Goal: Ask a question: Seek information or help from site administrators or community

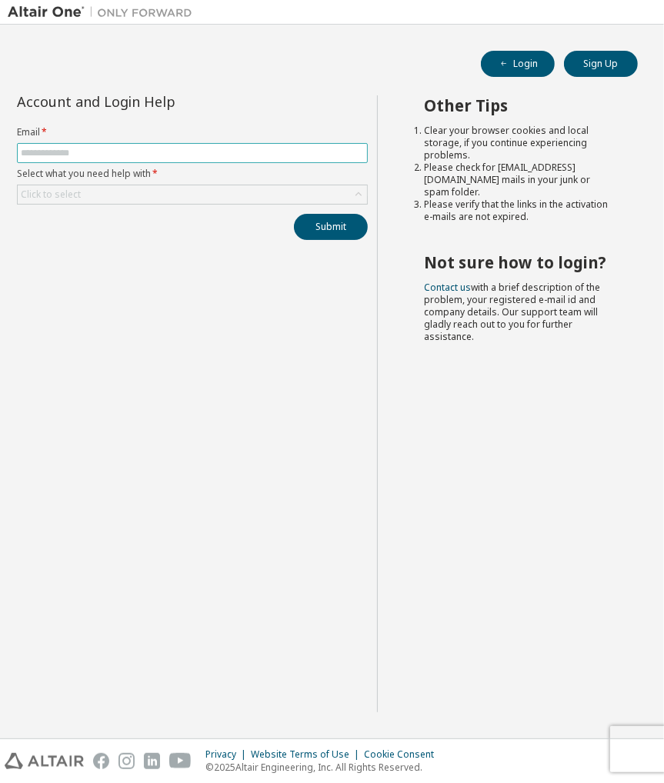
click at [262, 155] on input "text" at bounding box center [192, 153] width 343 height 12
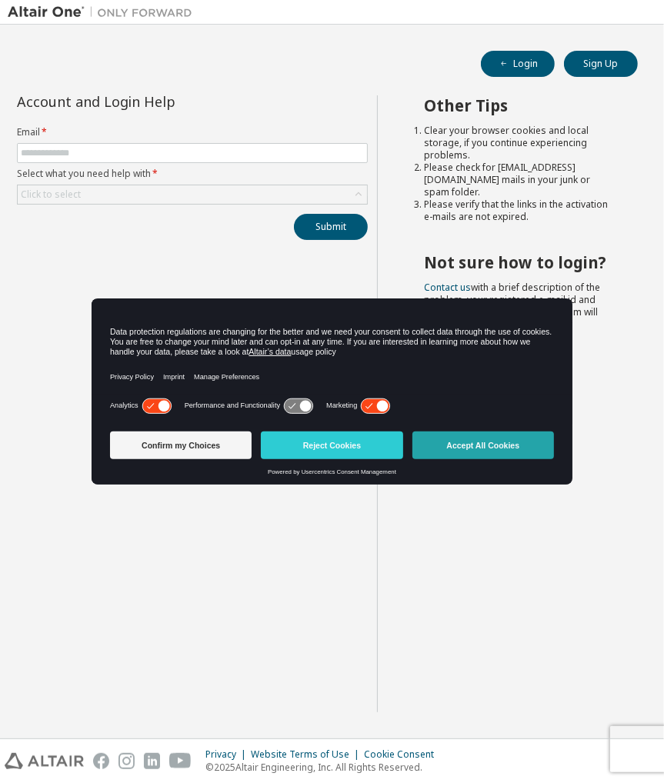
click at [484, 450] on button "Accept All Cookies" at bounding box center [483, 446] width 142 height 28
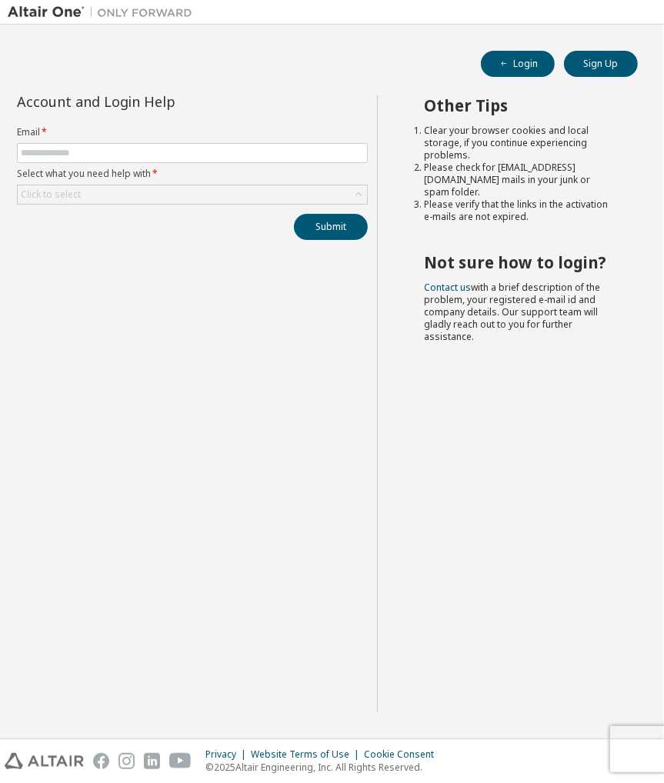
click at [66, 164] on form "Email * Select what you need help with * Click to select" at bounding box center [192, 165] width 351 height 78
click at [86, 157] on input "text" at bounding box center [192, 153] width 343 height 12
type input "*"
click at [164, 202] on div "Click to select" at bounding box center [192, 194] width 349 height 18
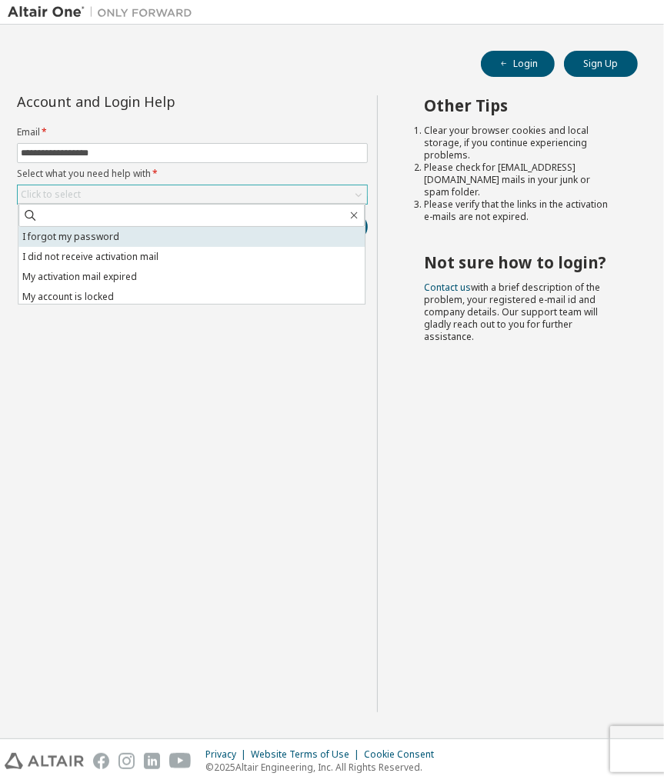
click at [164, 232] on li "I forgot my password" at bounding box center [191, 237] width 346 height 20
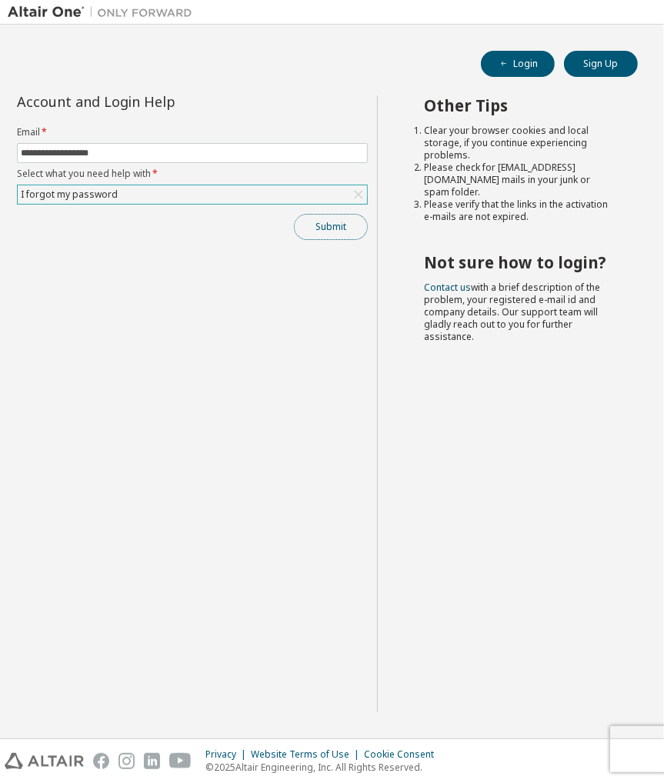
click at [312, 232] on button "Submit" at bounding box center [331, 227] width 74 height 26
click at [631, 751] on icon "button" at bounding box center [631, 751] width 5 height 5
click at [347, 187] on div "I forgot my password" at bounding box center [192, 194] width 349 height 18
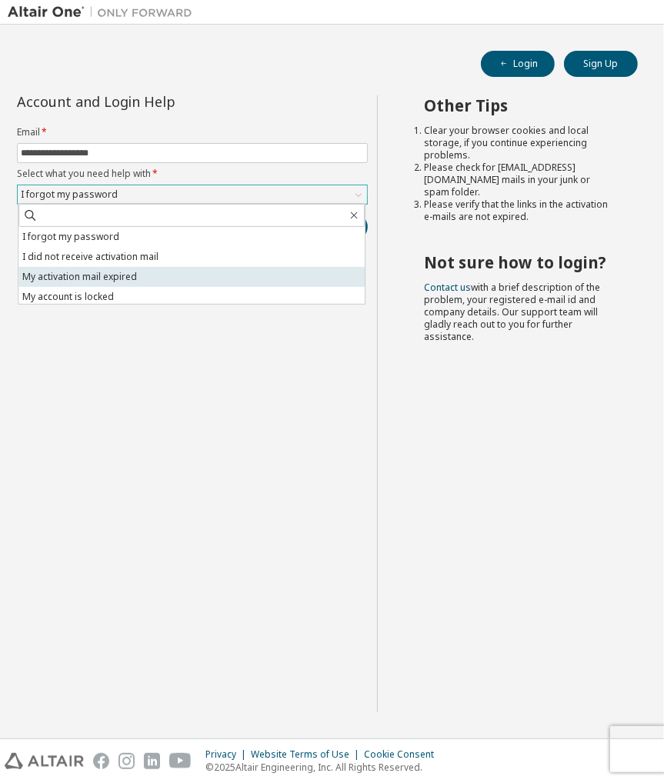
scroll to position [43, 0]
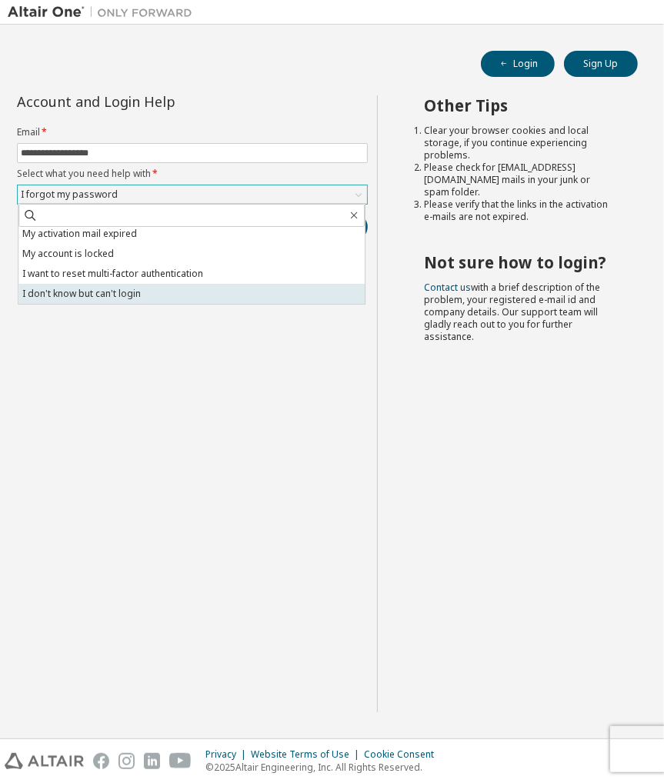
click at [195, 294] on li "I don't know but can't login" at bounding box center [191, 294] width 346 height 20
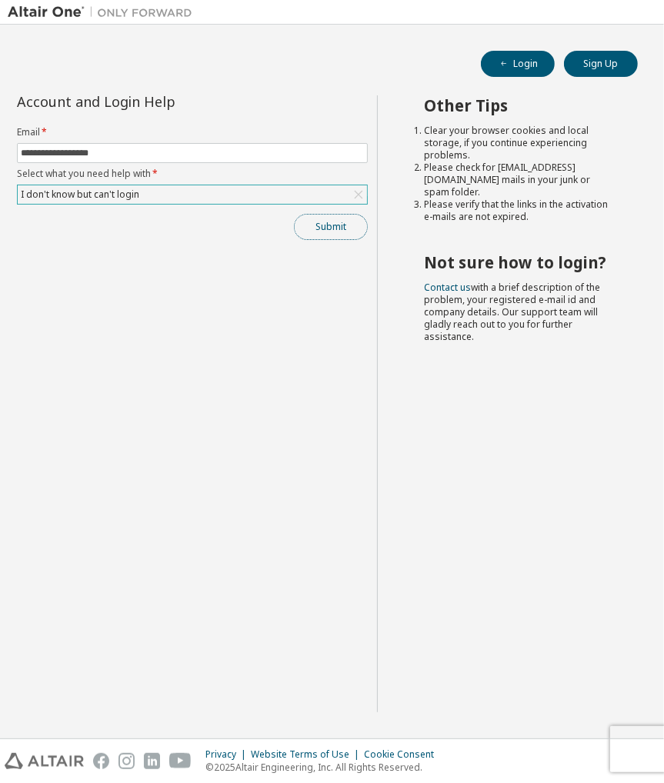
click at [336, 235] on button "Submit" at bounding box center [331, 227] width 74 height 26
click at [634, 749] on icon "button" at bounding box center [631, 751] width 9 height 9
click at [248, 358] on div "**********" at bounding box center [192, 403] width 369 height 617
click at [314, 235] on button "Submit" at bounding box center [331, 227] width 74 height 26
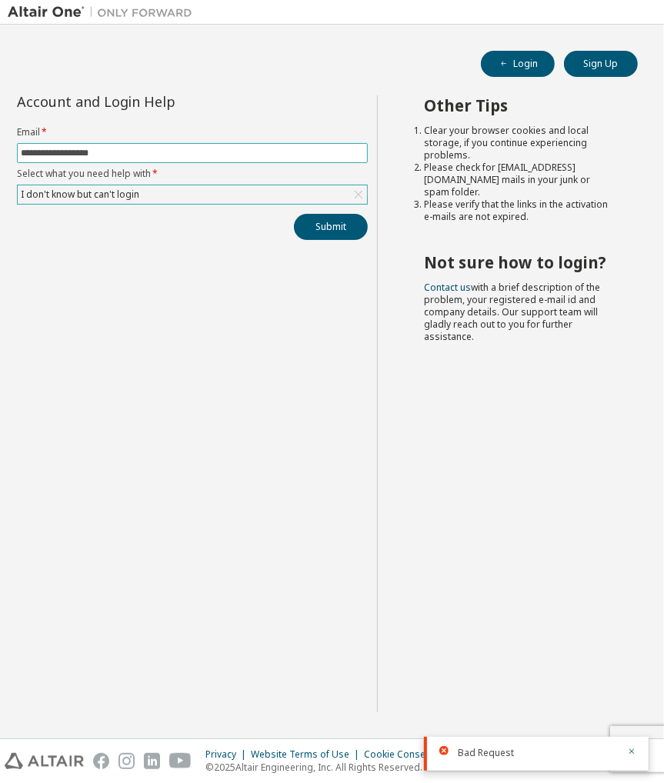
click at [70, 152] on input "**********" at bounding box center [192, 153] width 343 height 12
type input "**********"
click at [331, 221] on button "Submit" at bounding box center [331, 227] width 74 height 26
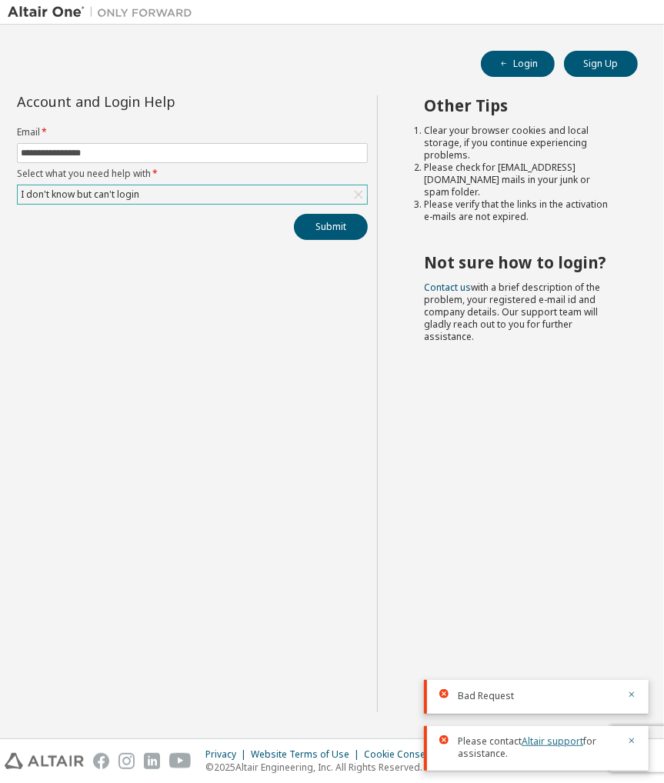
click at [557, 739] on link "Altair support" at bounding box center [553, 741] width 62 height 13
click at [558, 746] on link "Altair support" at bounding box center [553, 741] width 62 height 13
click at [554, 742] on link "Altair support" at bounding box center [553, 741] width 62 height 13
click at [479, 601] on div "Other Tips Clear your browser cookies and local storage, if you continue experi…" at bounding box center [516, 403] width 279 height 617
click at [636, 696] on icon "button" at bounding box center [631, 694] width 9 height 9
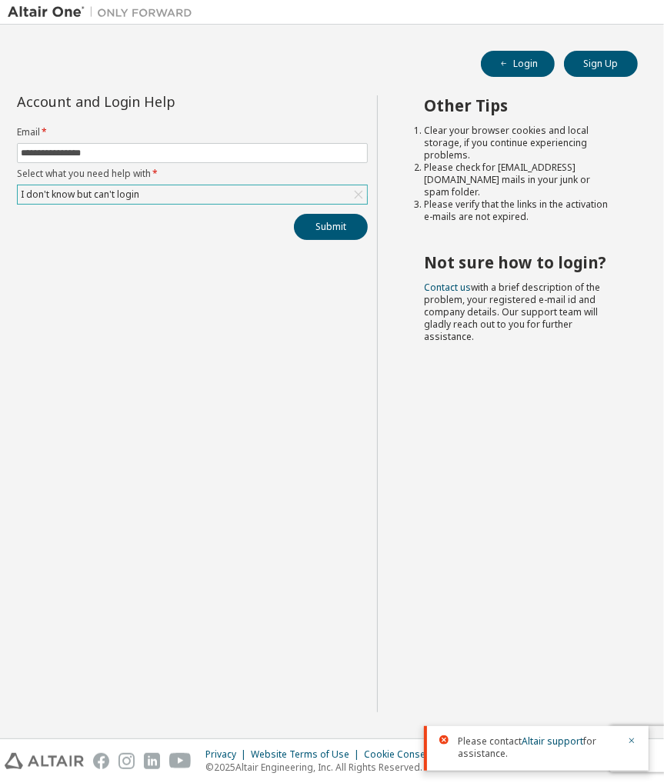
click at [562, 749] on span "Please contact Altair support for assistance." at bounding box center [538, 748] width 160 height 25
click at [553, 742] on link "Altair support" at bounding box center [553, 741] width 62 height 13
click at [222, 408] on div "**********" at bounding box center [192, 403] width 369 height 617
click at [520, 65] on button "Login" at bounding box center [518, 64] width 74 height 26
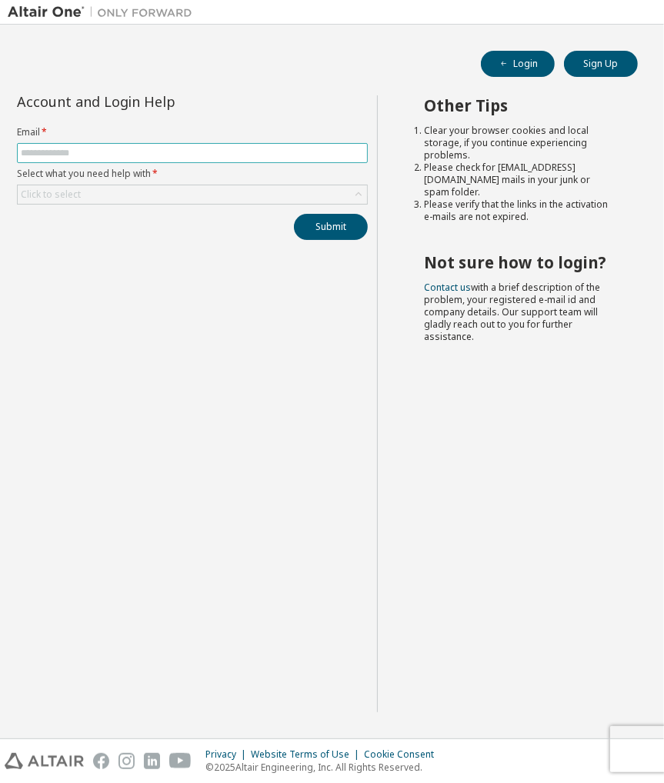
click at [254, 152] on input "text" at bounding box center [192, 153] width 343 height 12
click at [212, 148] on input "text" at bounding box center [192, 153] width 343 height 12
type input "**********"
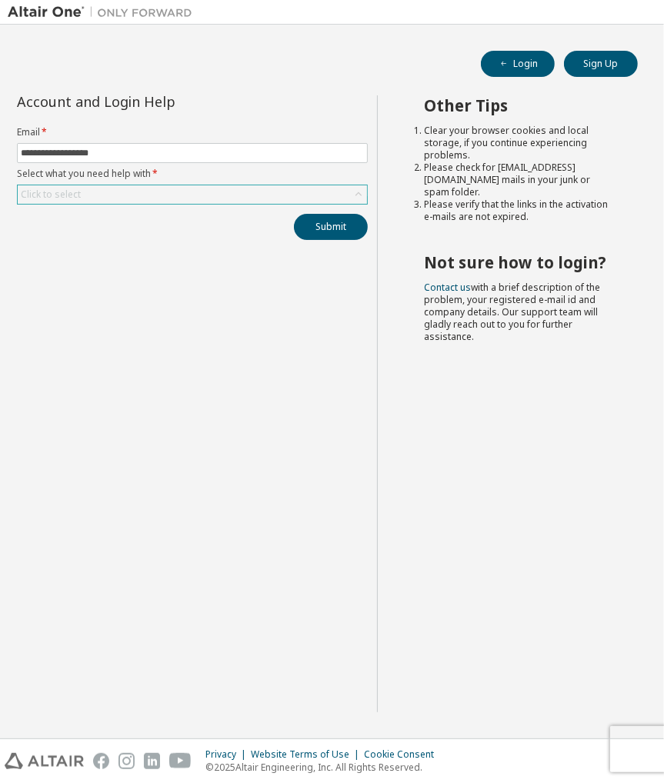
click at [199, 192] on div "Click to select" at bounding box center [192, 194] width 349 height 18
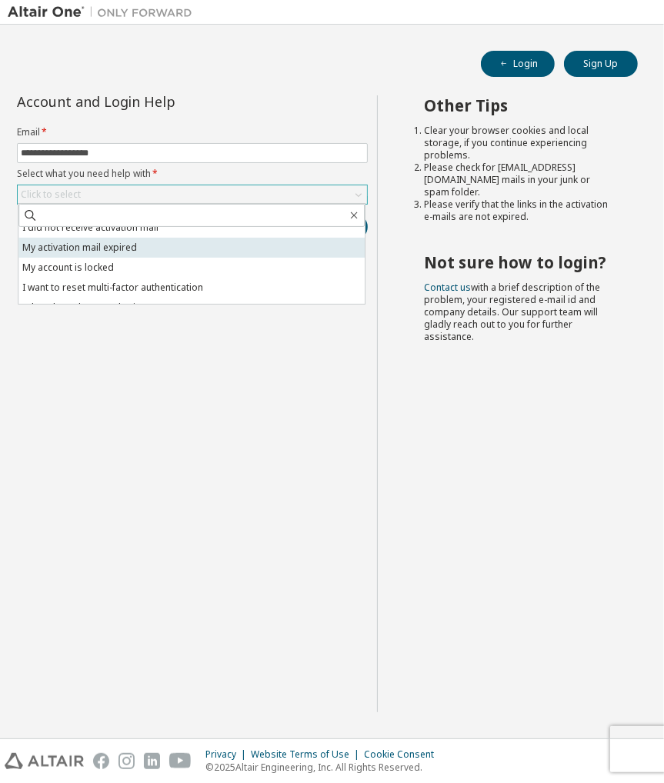
scroll to position [43, 0]
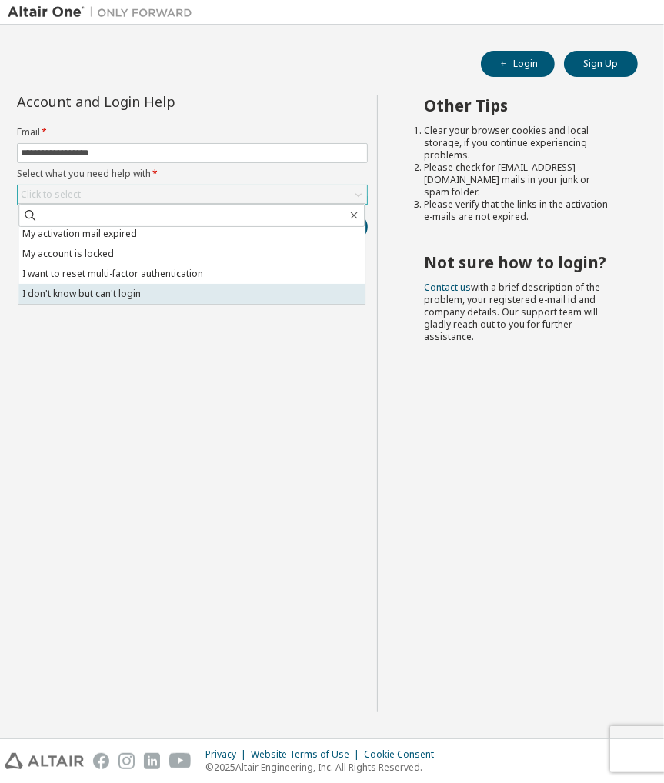
click at [172, 297] on li "I don't know but can't login" at bounding box center [191, 294] width 346 height 20
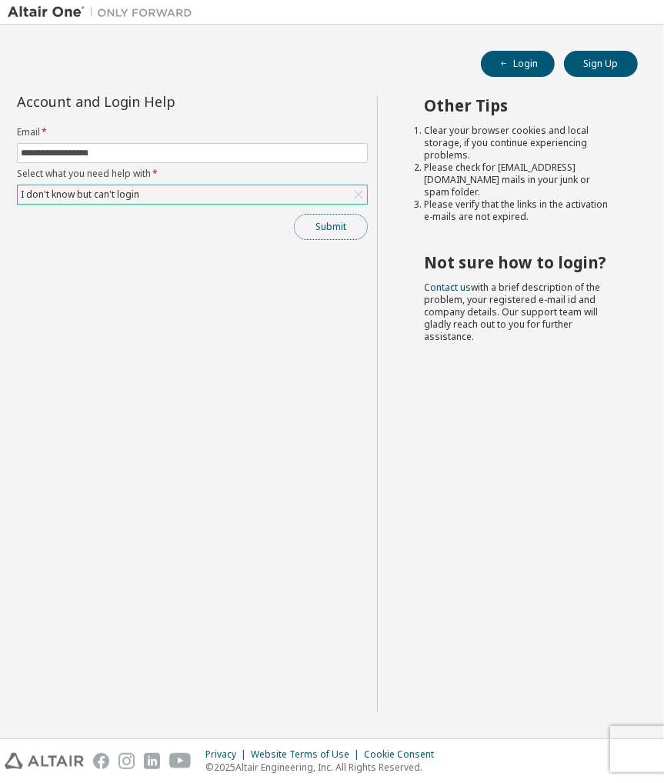
click at [327, 232] on button "Submit" at bounding box center [331, 227] width 74 height 26
click at [332, 324] on div "**********" at bounding box center [192, 403] width 369 height 617
